Goal: Information Seeking & Learning: Learn about a topic

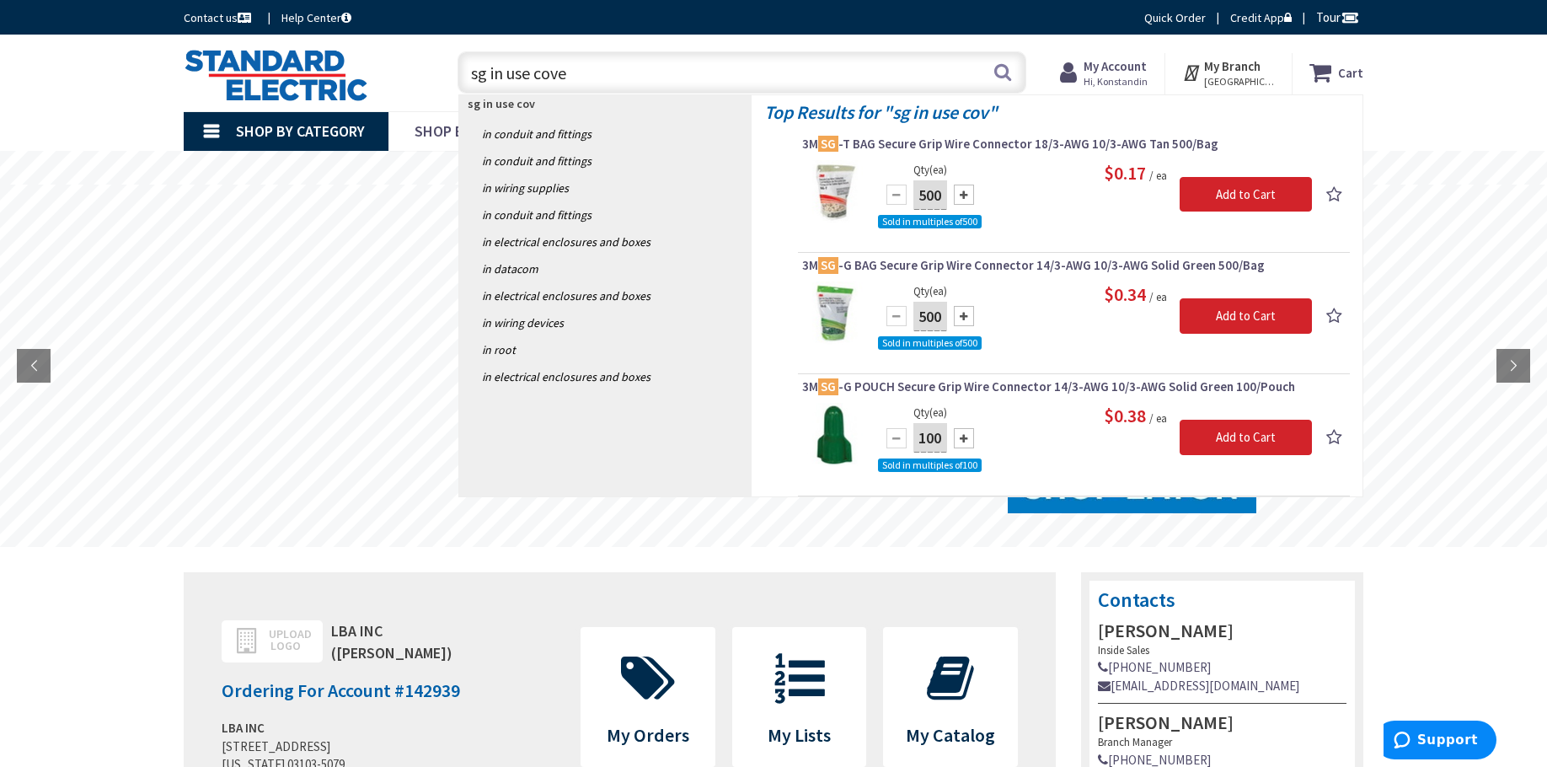
type input "sg in use cover"
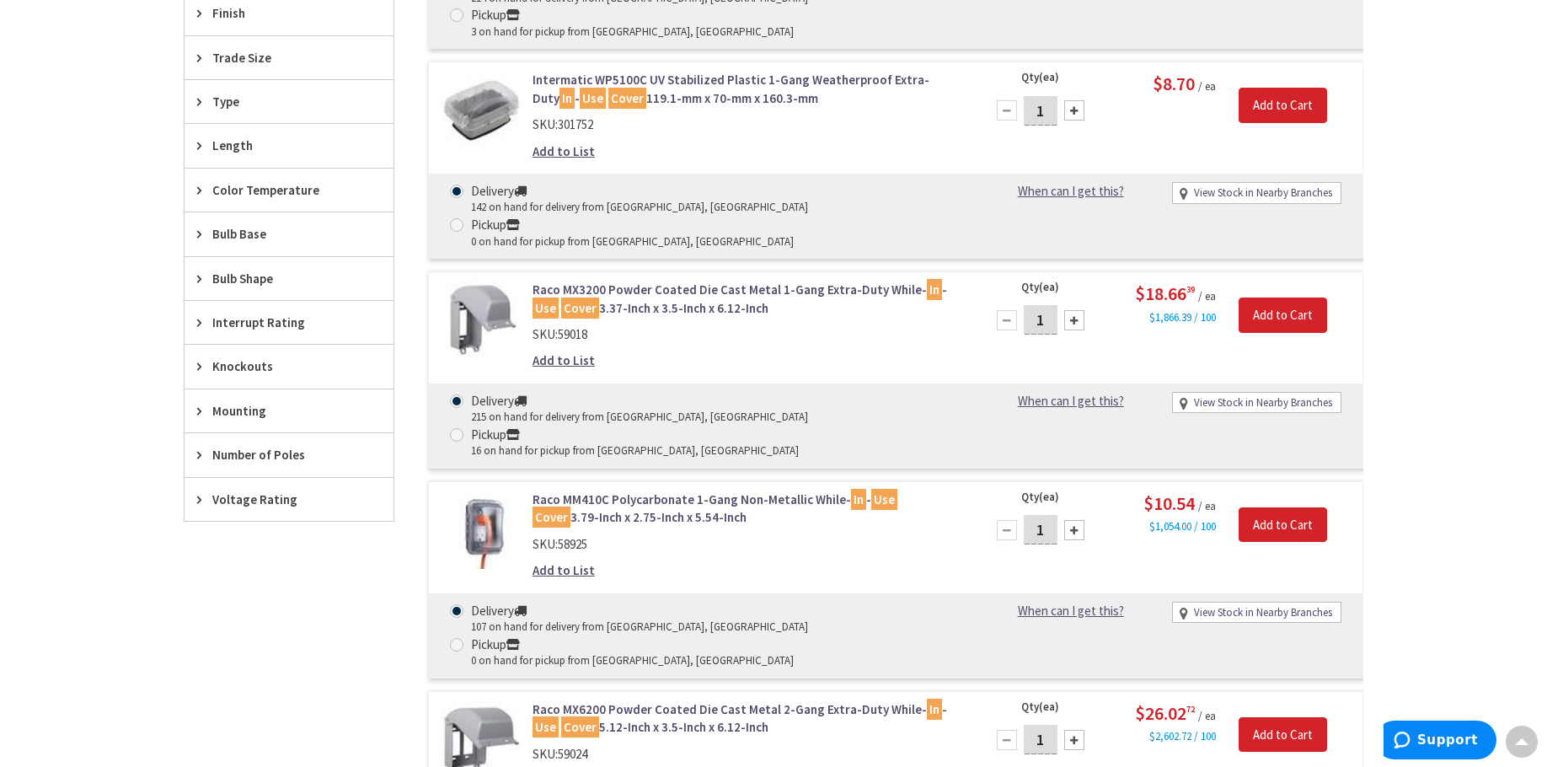
click at [669, 281] on link "Raco MX3200 Powder Coated Die Cast Metal 1-Gang Extra-Duty While- In - Use Cove…" at bounding box center [747, 299] width 429 height 36
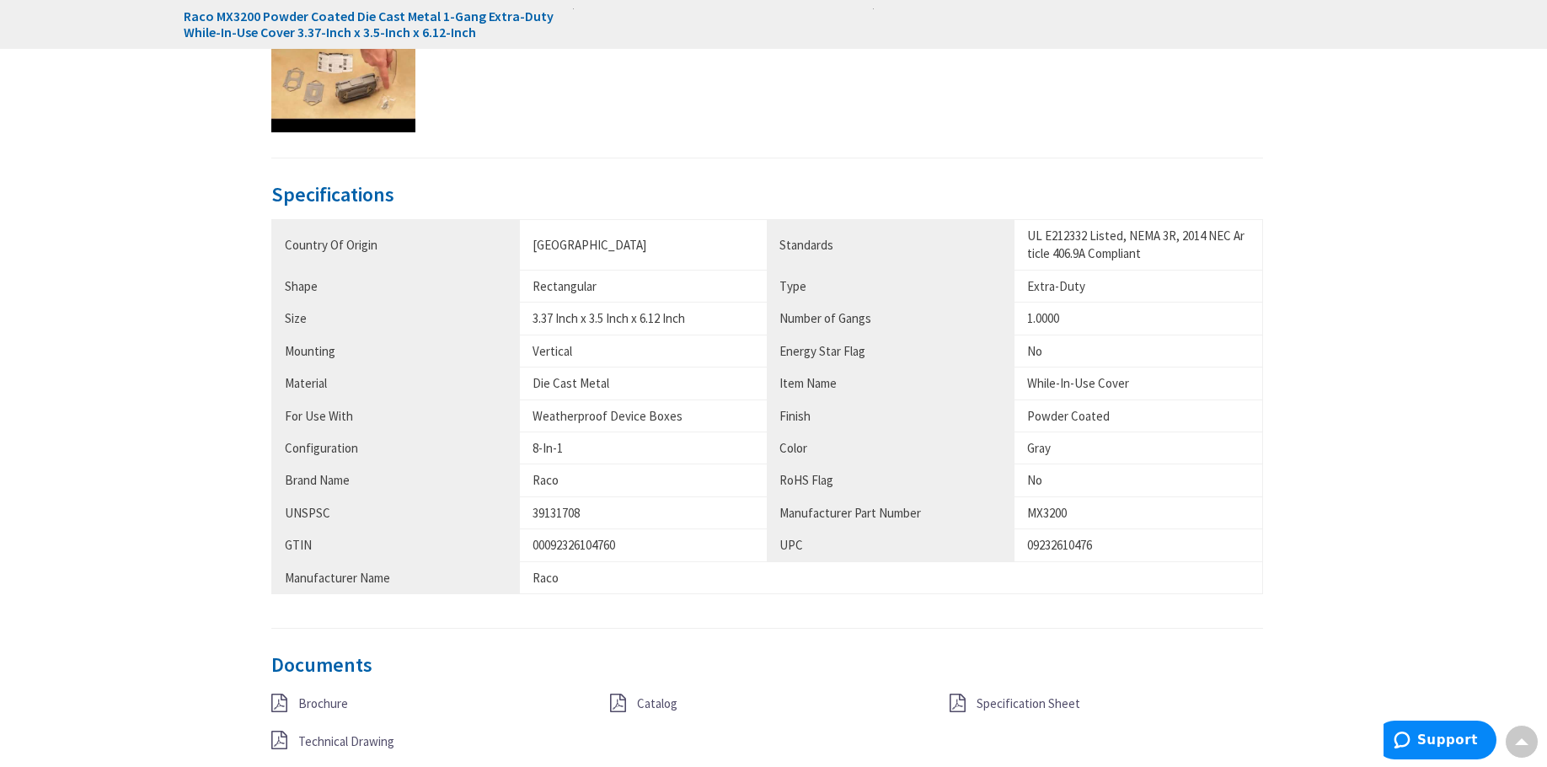
scroll to position [1182, 0]
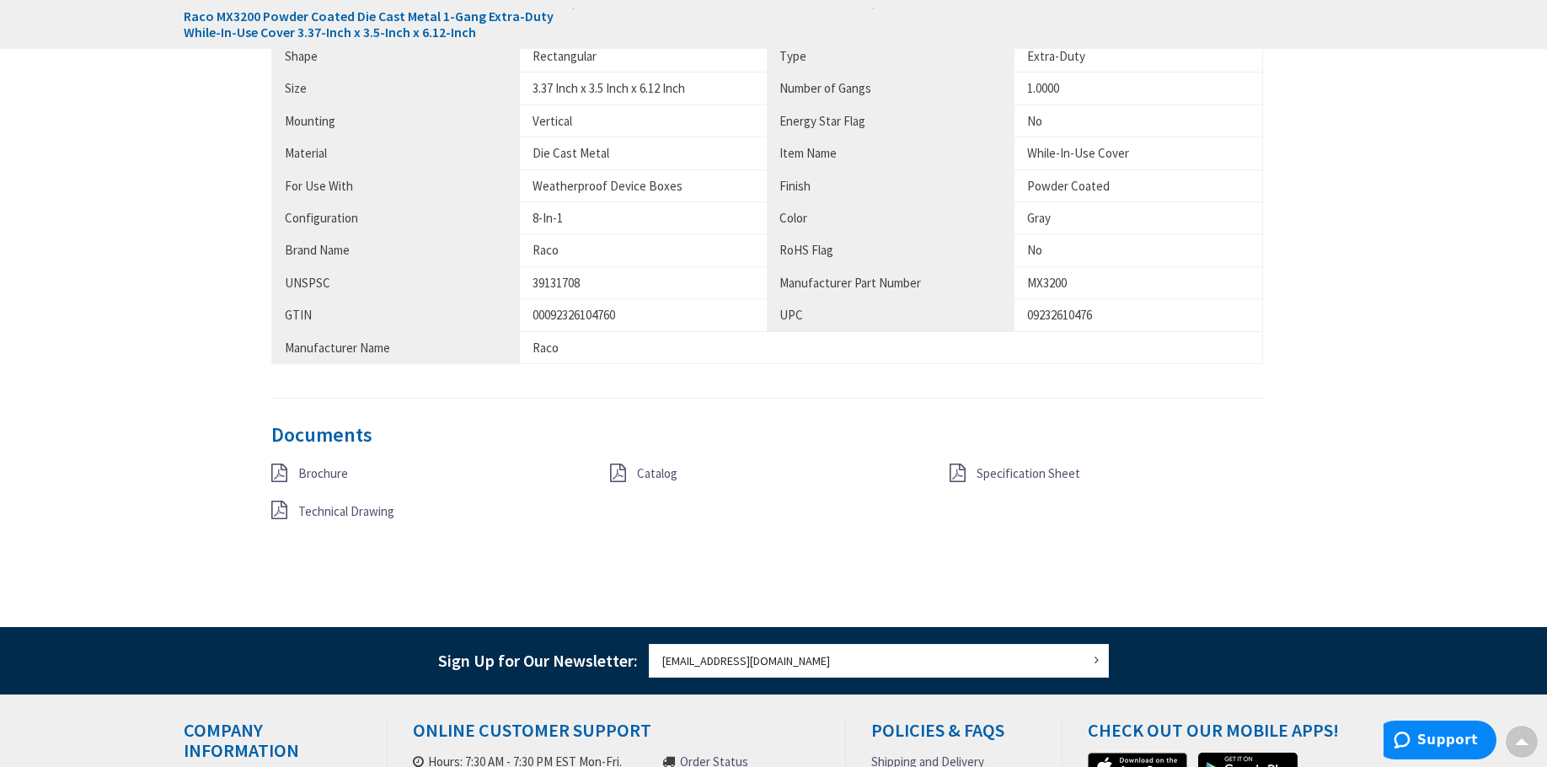
click at [378, 505] on span "Technical Drawing" at bounding box center [346, 511] width 96 height 16
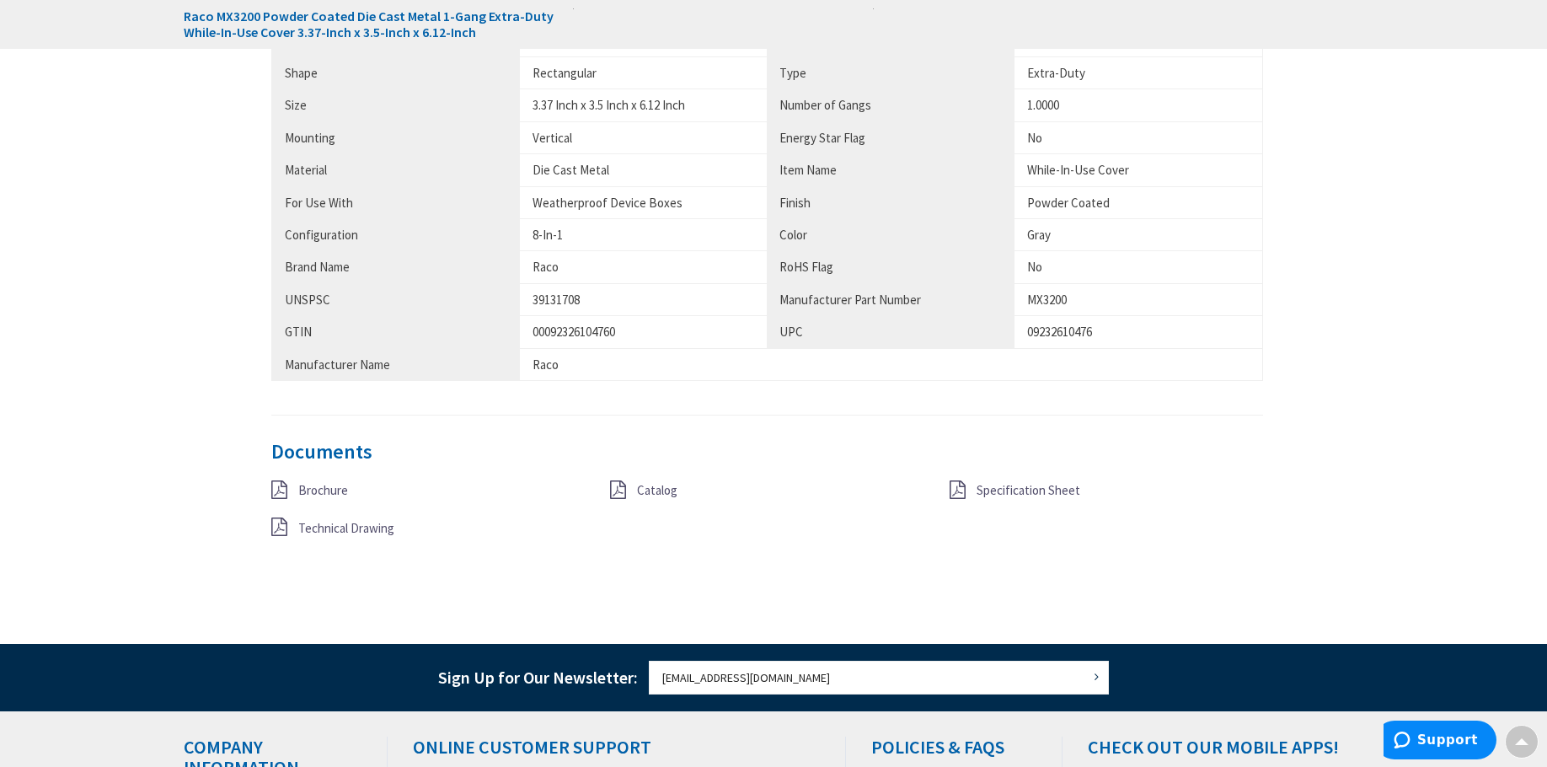
click at [664, 496] on span "Catalog" at bounding box center [657, 490] width 40 height 16
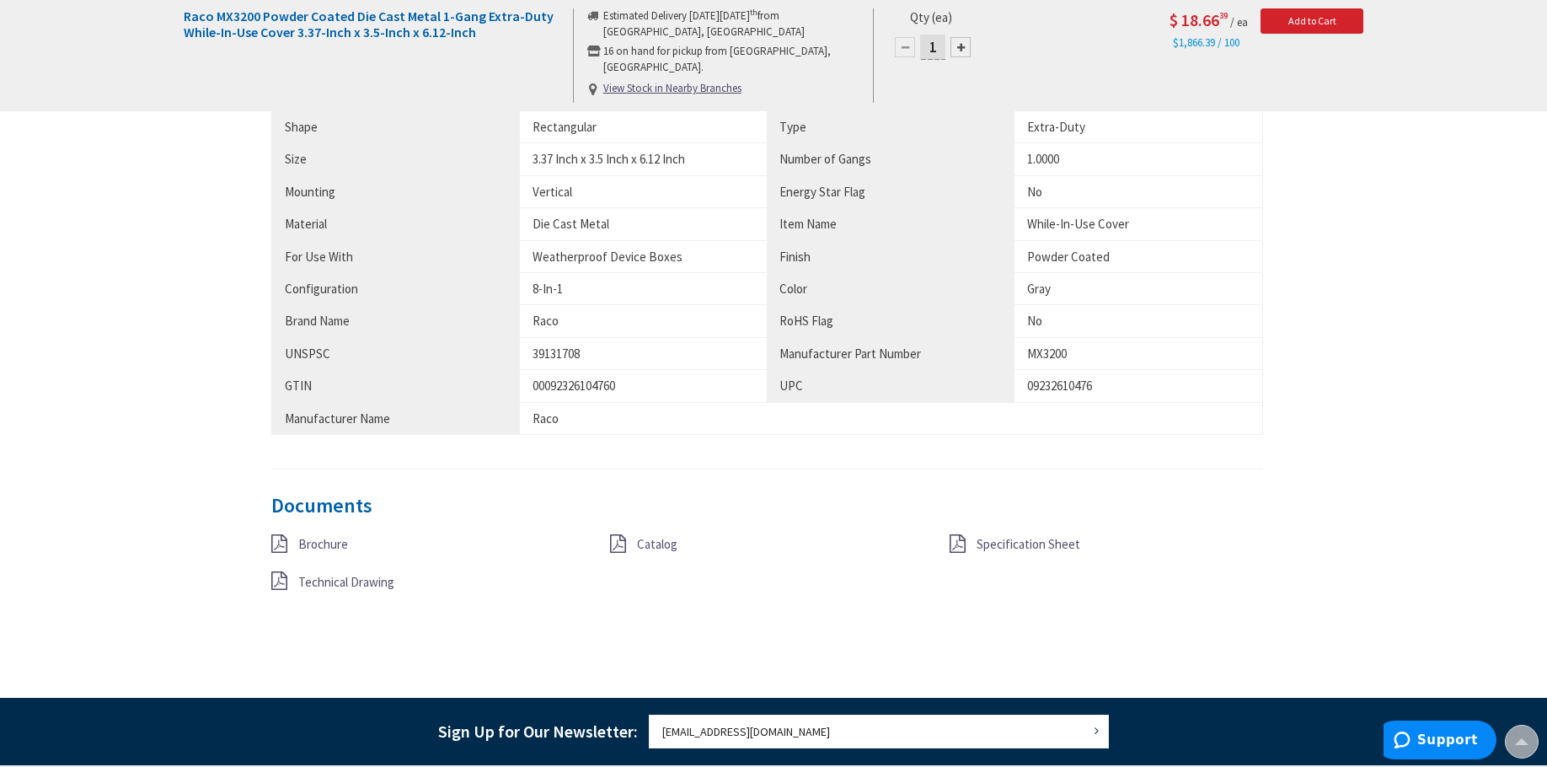
scroll to position [1081, 0]
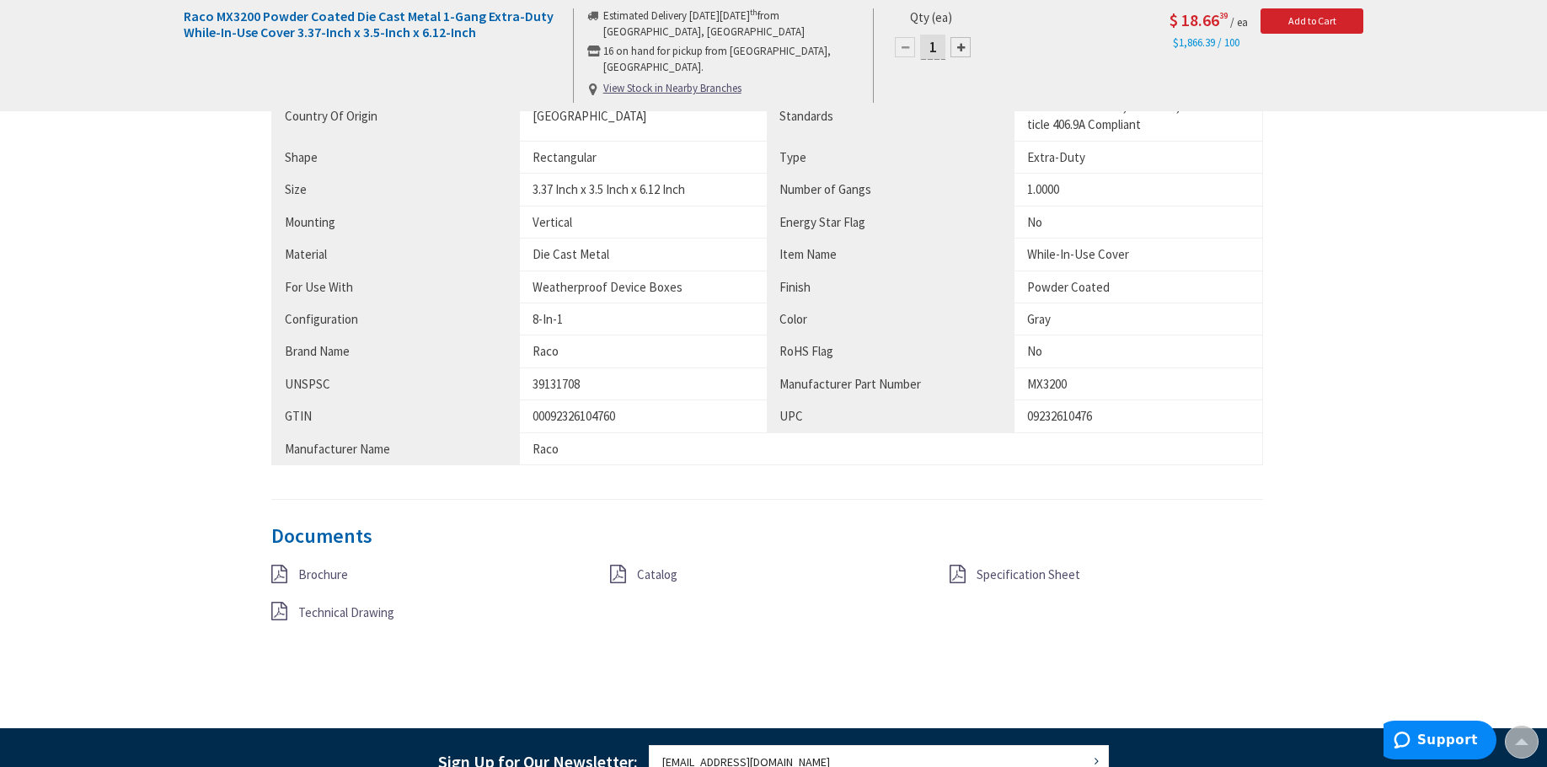
click at [333, 576] on span "Brochure" at bounding box center [323, 574] width 50 height 16
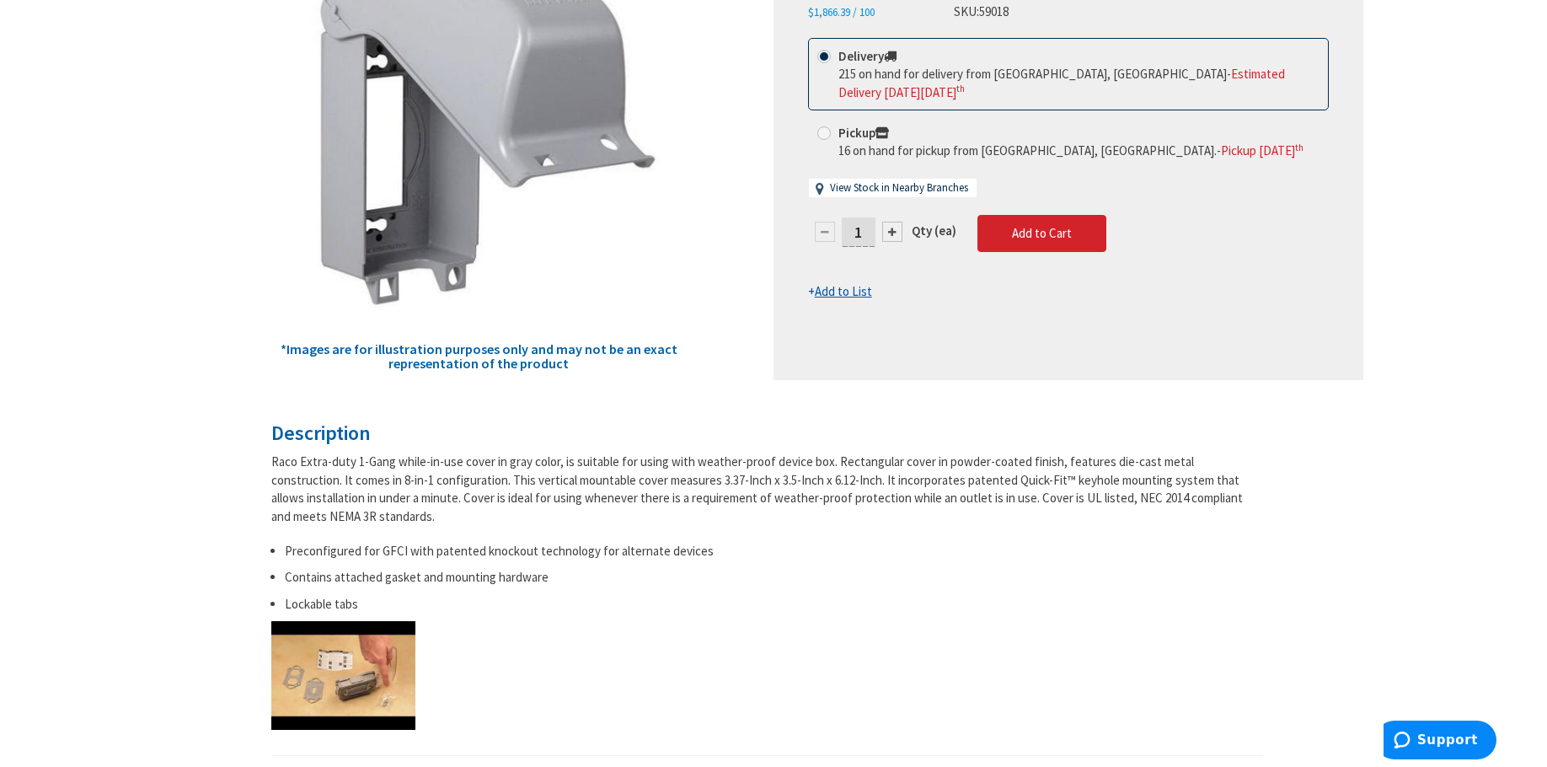
scroll to position [506, 0]
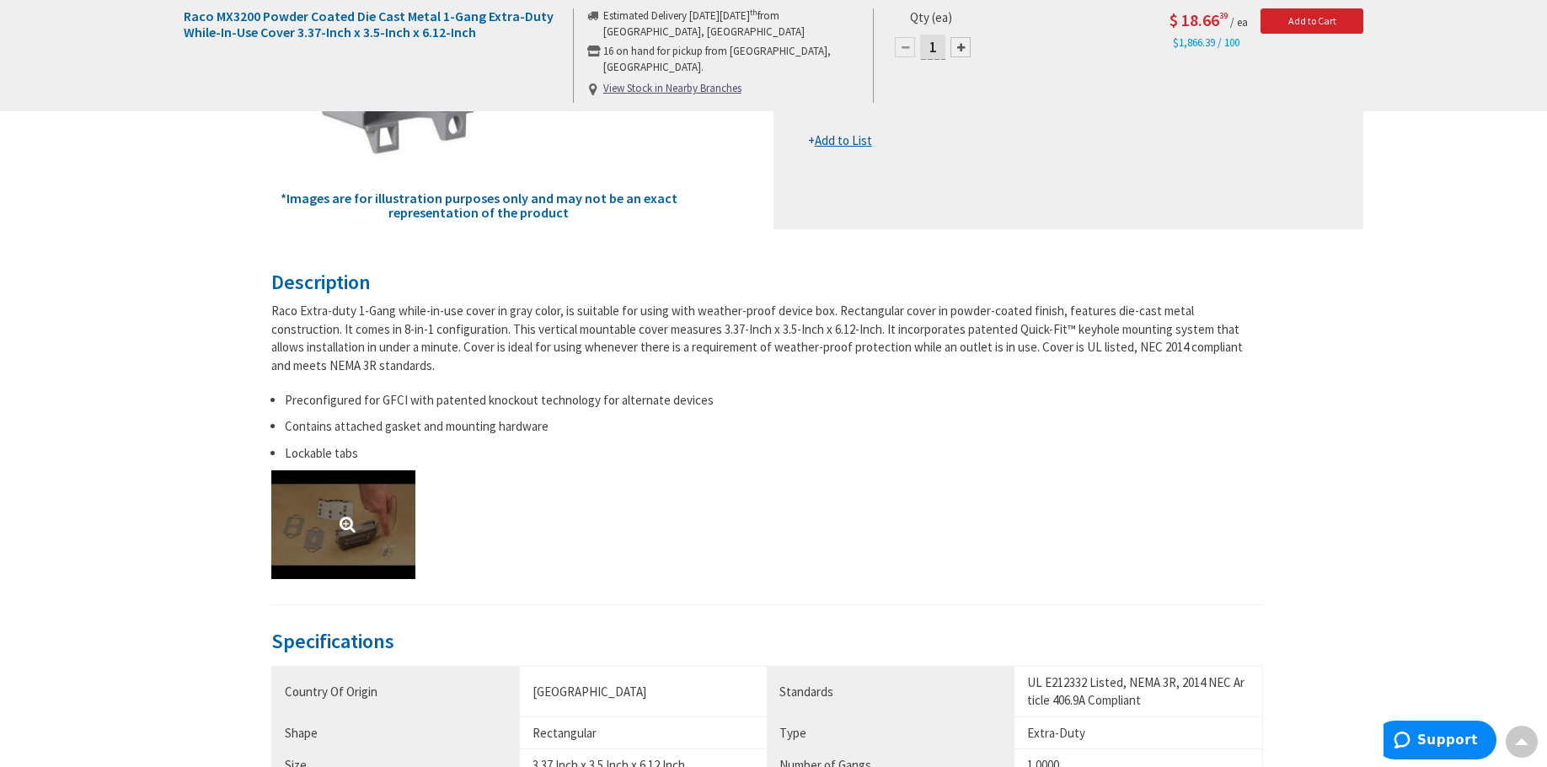
click at [330, 520] on link at bounding box center [343, 524] width 144 height 108
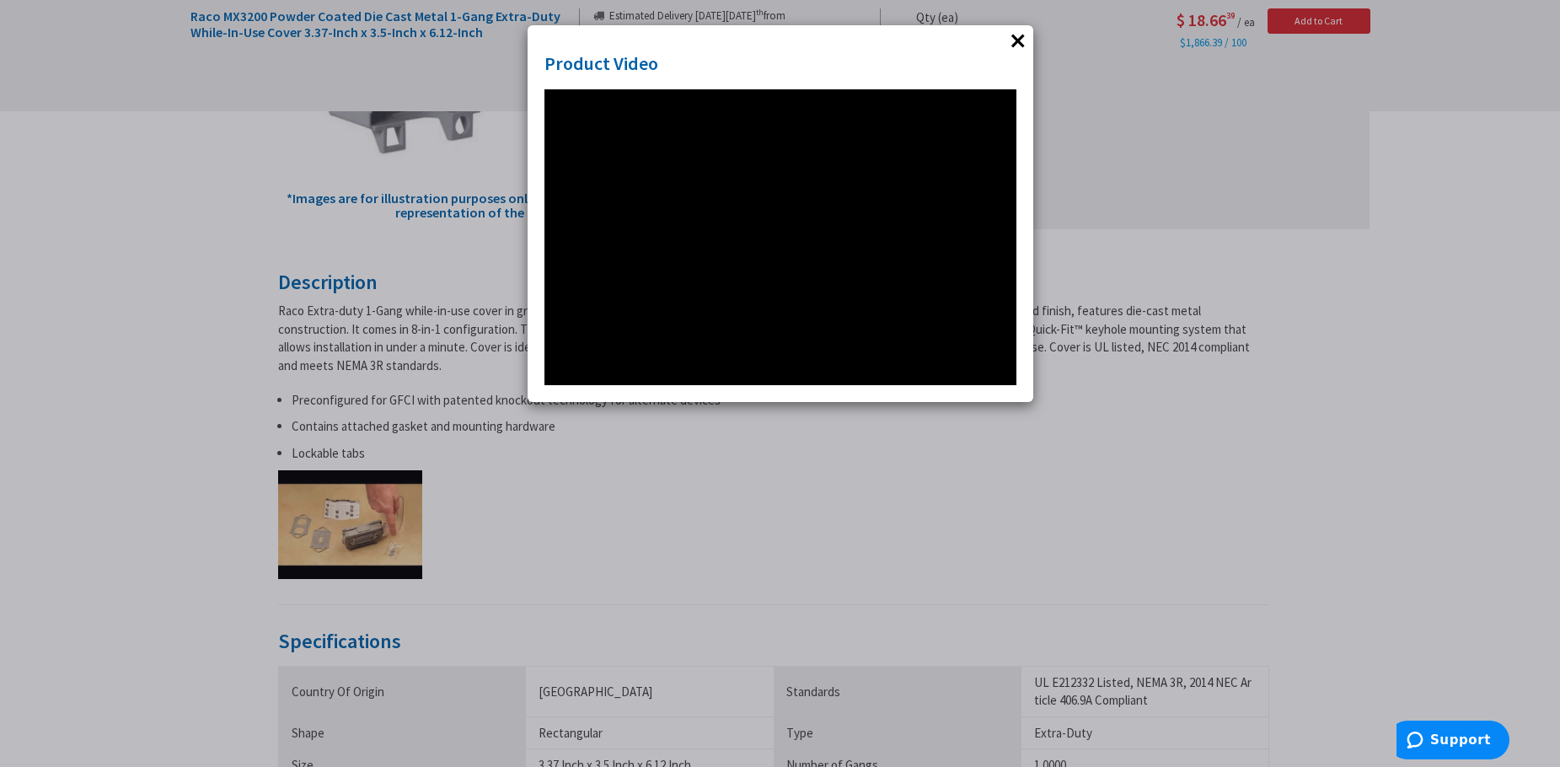
click at [1225, 504] on div "× Product Video" at bounding box center [780, 383] width 1560 height 767
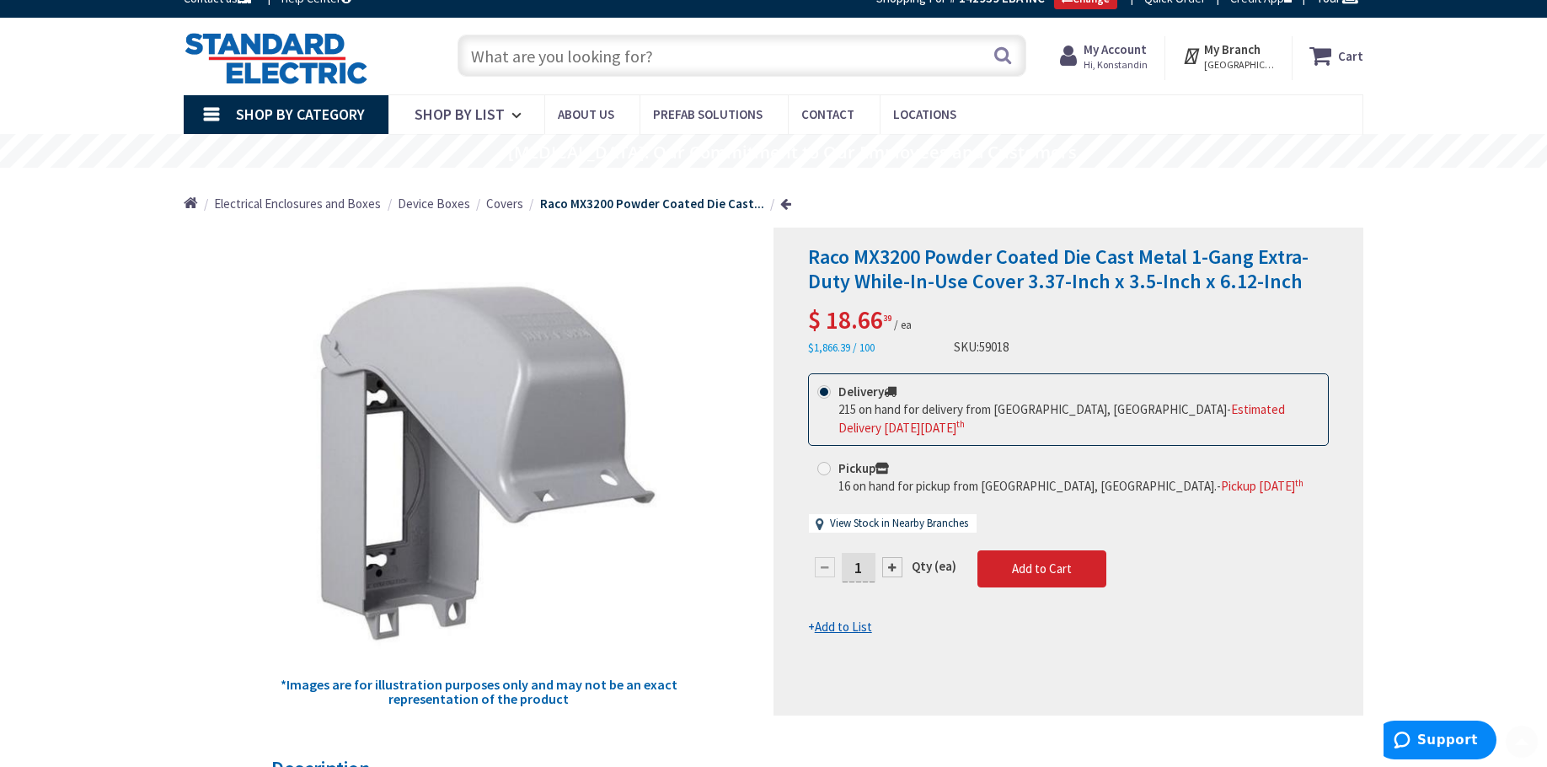
scroll to position [0, 0]
